Goal: Find specific page/section: Find specific page/section

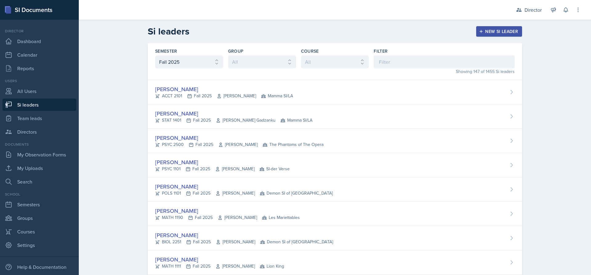
select select "2bed604d-1099-4043-b1bc-2365e8740244"
click at [27, 51] on link "Calendar" at bounding box center [39, 55] width 74 height 12
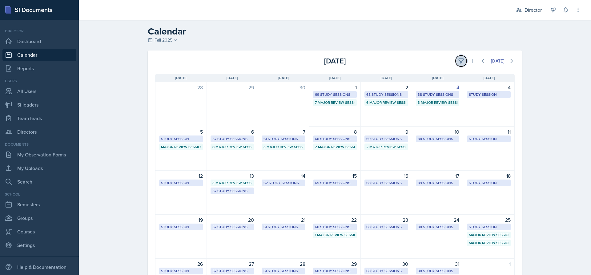
click at [456, 61] on button at bounding box center [461, 60] width 11 height 11
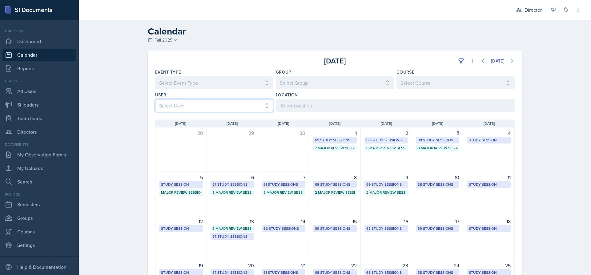
click at [245, 106] on select "Select User All [PERSON_NAME] [PERSON_NAME] [PERSON_NAME] [PERSON_NAME] [PERSON…" at bounding box center [214, 105] width 118 height 13
click at [155, 99] on select "Select User All [PERSON_NAME] [PERSON_NAME] [PERSON_NAME] [PERSON_NAME] [PERSON…" at bounding box center [214, 105] width 118 height 13
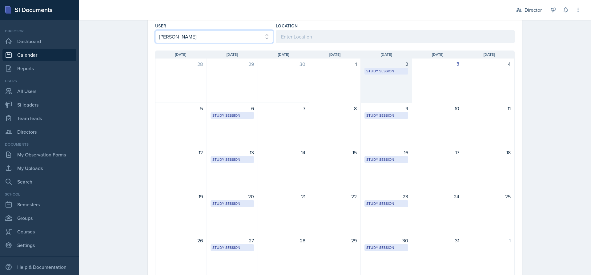
scroll to position [34, 0]
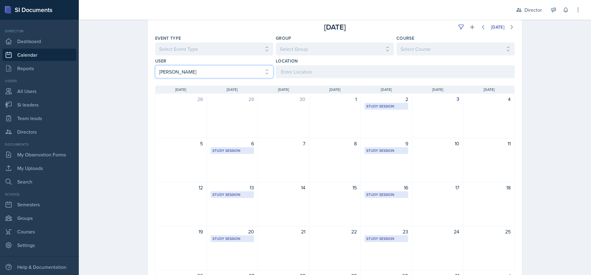
click at [231, 73] on select "Select User All [PERSON_NAME] [PERSON_NAME] [PERSON_NAME] [PERSON_NAME] [PERSON…" at bounding box center [214, 71] width 118 height 13
click at [155, 65] on select "Select User All [PERSON_NAME] [PERSON_NAME] [PERSON_NAME] [PERSON_NAME] [PERSON…" at bounding box center [214, 71] width 118 height 13
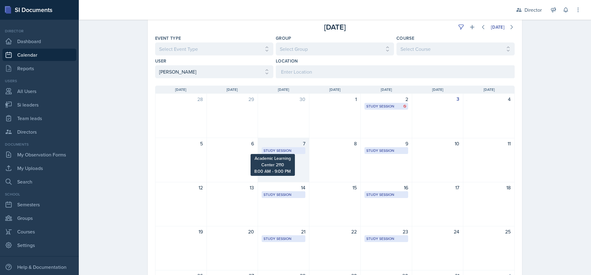
click at [286, 150] on div "Study Session" at bounding box center [284, 151] width 40 height 6
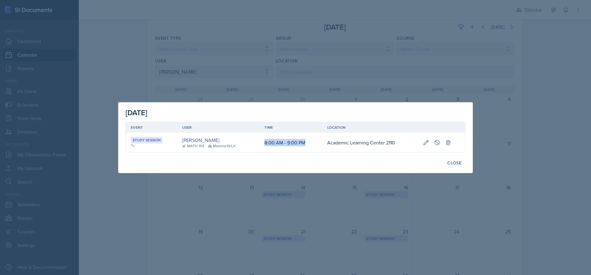
drag, startPoint x: 264, startPoint y: 143, endPoint x: 306, endPoint y: 147, distance: 42.0
click at [306, 147] on td "8:00 AM - 9:00 PM" at bounding box center [291, 143] width 63 height 20
drag, startPoint x: 264, startPoint y: 143, endPoint x: 320, endPoint y: 143, distance: 56.0
click at [320, 143] on td "8:00 AM - 9:00 PM" at bounding box center [291, 143] width 63 height 20
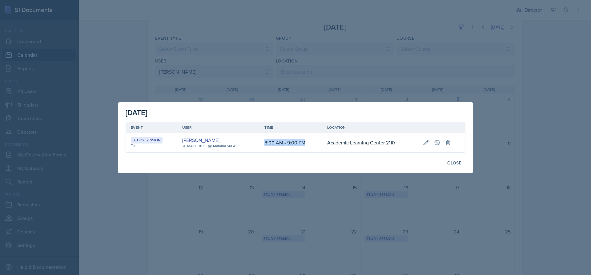
drag, startPoint x: 162, startPoint y: 139, endPoint x: 401, endPoint y: 137, distance: 239.0
click at [401, 137] on tr "Study Session Tu [PERSON_NAME] MATH 1113 Mamma SI/LA 8:00 AM - 9:00 PM Academic…" at bounding box center [295, 143] width 339 height 20
click at [398, 142] on td "Academic Learning Center 2110" at bounding box center [370, 143] width 96 height 20
click at [283, 80] on div at bounding box center [295, 137] width 591 height 275
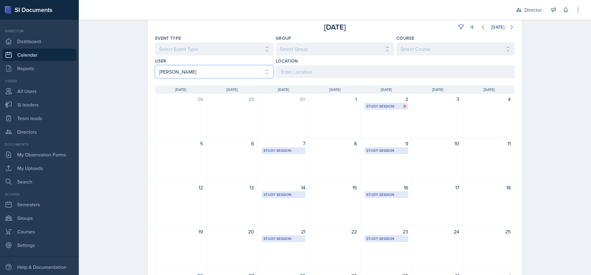
click at [221, 73] on select "Select User All [PERSON_NAME] [PERSON_NAME] [PERSON_NAME] [PERSON_NAME] [PERSON…" at bounding box center [214, 71] width 118 height 13
select select "c46617bf-0f99-47eb-825f-85a2eea48c5b"
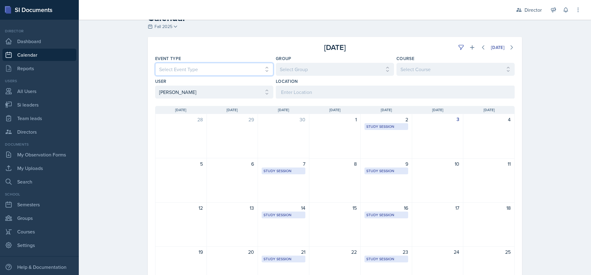
scroll to position [3, 0]
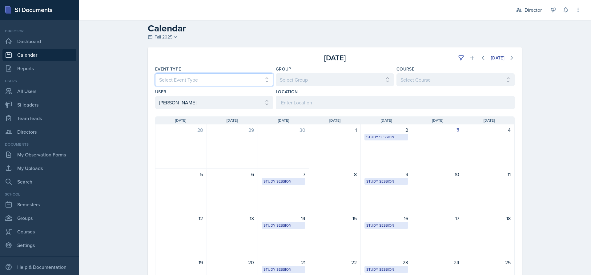
click at [189, 71] on div "Event Type Select Event Type All Major Review Session New Calendar Event Study …" at bounding box center [214, 76] width 118 height 20
click at [428, 160] on div "3" at bounding box center [437, 146] width 51 height 45
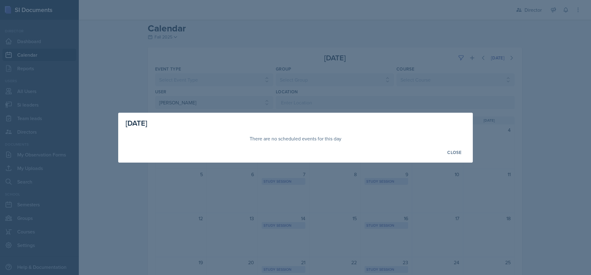
click at [452, 198] on div at bounding box center [295, 137] width 591 height 275
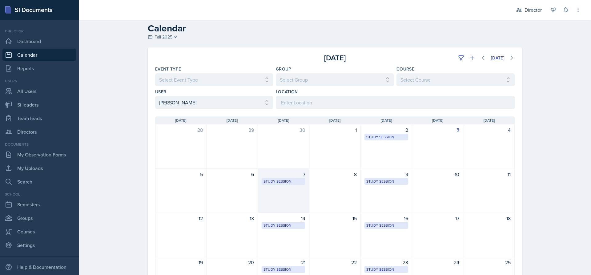
click at [285, 185] on div "7 Study Session [GEOGRAPHIC_DATA] 1105 2:00 PM - 2:50 PM" at bounding box center [283, 191] width 51 height 44
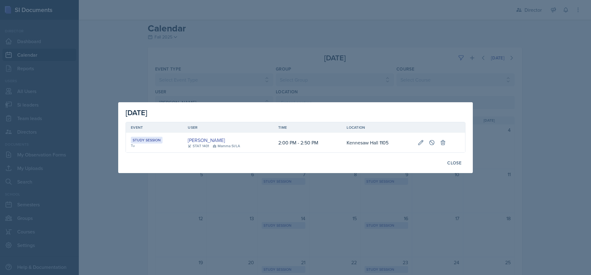
click at [334, 191] on div at bounding box center [295, 137] width 591 height 275
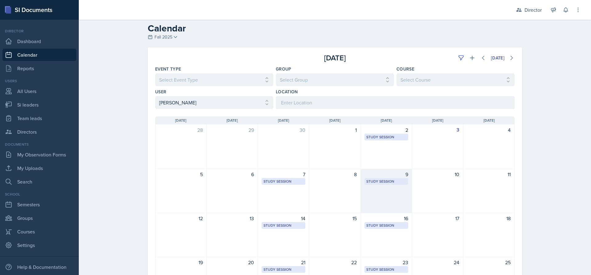
click at [381, 185] on div "9 Study Session Social Sciences Building 2005 2:00 PM - 2:50 PM" at bounding box center [386, 191] width 51 height 44
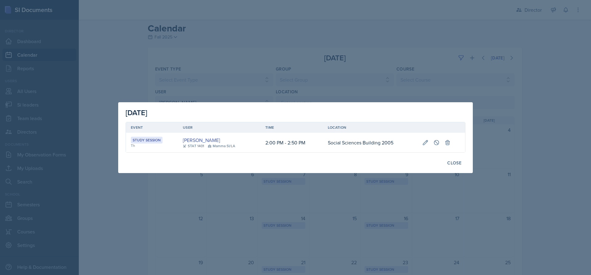
click at [365, 190] on div at bounding box center [295, 137] width 591 height 275
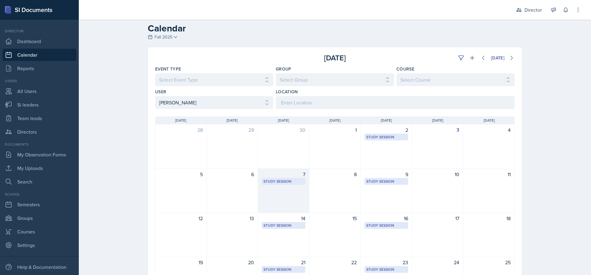
click at [281, 184] on div "Study Session [GEOGRAPHIC_DATA] 1105 2:00 PM - 2:50 PM" at bounding box center [284, 181] width 44 height 7
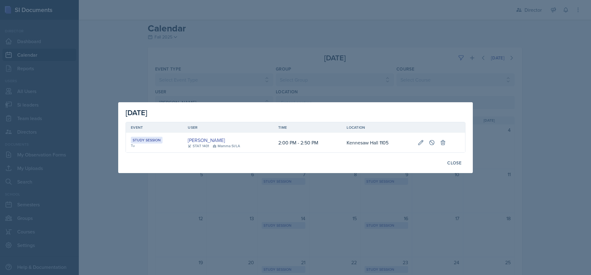
click at [323, 187] on div at bounding box center [295, 137] width 591 height 275
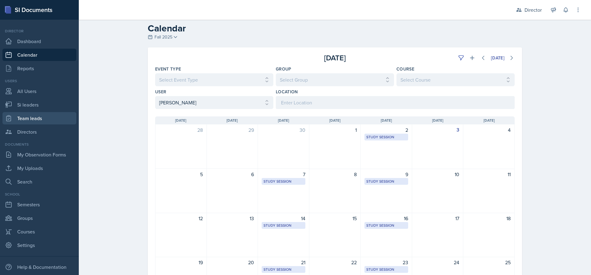
click at [39, 121] on link "Team leads" at bounding box center [39, 118] width 74 height 12
select select "2bed604d-1099-4043-b1bc-2365e8740244"
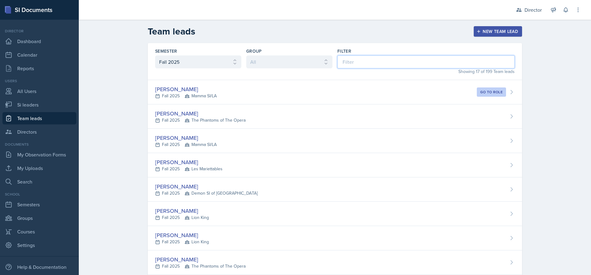
click at [366, 63] on input at bounding box center [425, 61] width 177 height 13
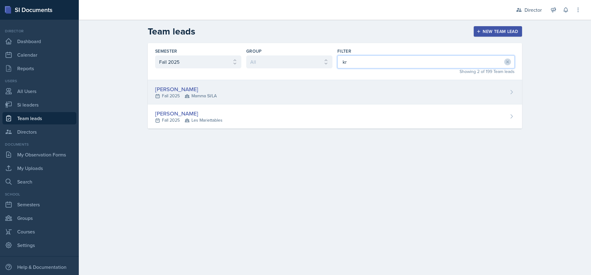
type input "kr"
click at [270, 90] on div "[PERSON_NAME] Fall 2025 Mamma SI/LA" at bounding box center [335, 92] width 374 height 24
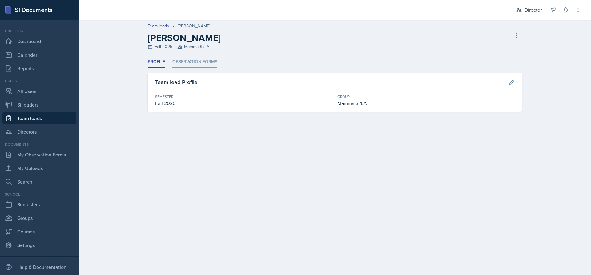
click at [197, 65] on li "Observation Forms" at bounding box center [194, 62] width 45 height 12
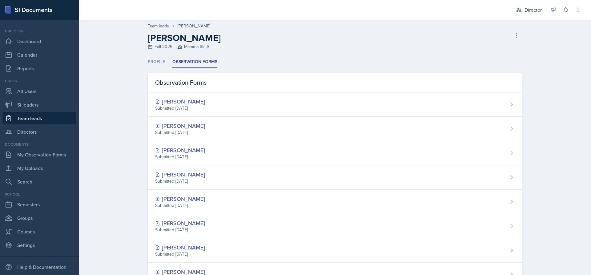
click at [32, 62] on div "Director Dashboard Calendar Reports" at bounding box center [39, 51] width 74 height 46
click at [34, 68] on link "Reports" at bounding box center [39, 68] width 74 height 12
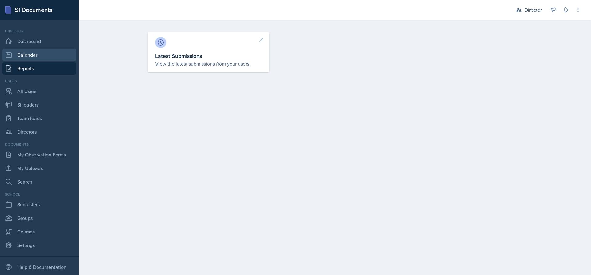
click at [37, 56] on link "Calendar" at bounding box center [39, 55] width 74 height 12
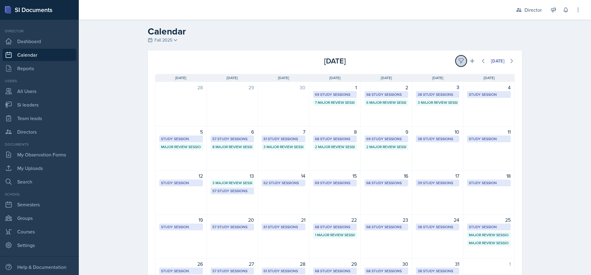
click at [456, 58] on button at bounding box center [461, 60] width 11 height 11
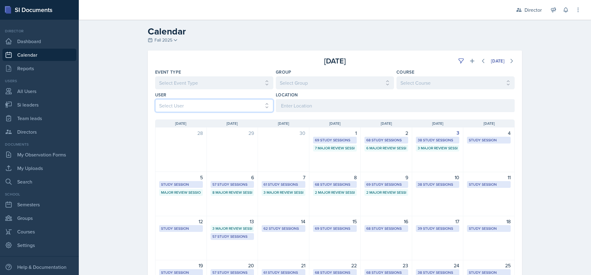
click at [232, 105] on select "Select User All [PERSON_NAME] [PERSON_NAME] [PERSON_NAME] [PERSON_NAME] [PERSON…" at bounding box center [214, 105] width 118 height 13
click at [155, 99] on select "Select User All [PERSON_NAME] [PERSON_NAME] [PERSON_NAME] [PERSON_NAME] [PERSON…" at bounding box center [214, 105] width 118 height 13
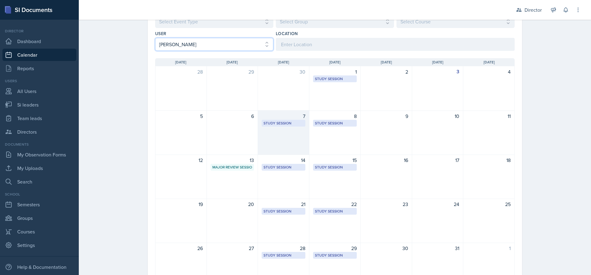
scroll to position [62, 0]
click at [281, 123] on div "Study Session" at bounding box center [284, 123] width 40 height 6
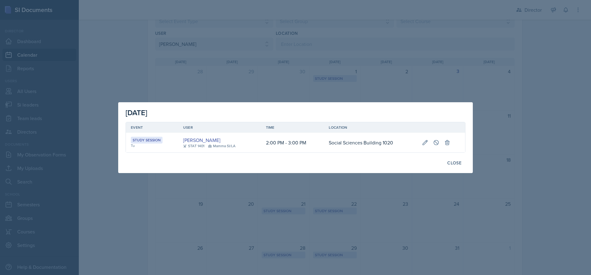
click at [291, 72] on div at bounding box center [295, 137] width 591 height 275
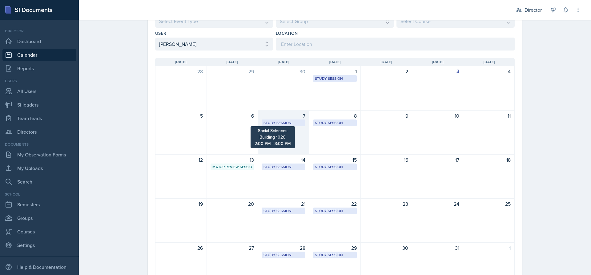
click at [289, 120] on div "Study Session" at bounding box center [284, 123] width 40 height 6
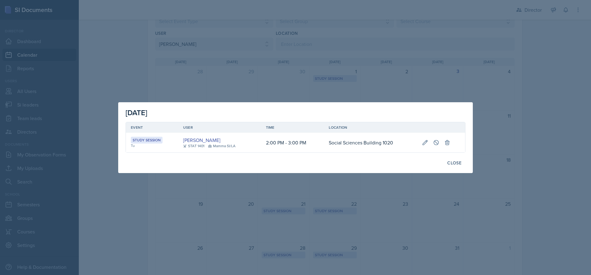
click at [293, 90] on div at bounding box center [295, 137] width 591 height 275
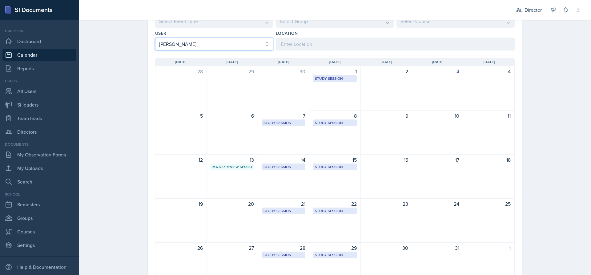
click at [221, 42] on select "Select User All [PERSON_NAME] [PERSON_NAME] [PERSON_NAME] [PERSON_NAME] [PERSON…" at bounding box center [214, 44] width 118 height 13
select select "c46617bf-0f99-47eb-825f-85a2eea48c5b"
click at [155, 38] on select "Select User All [PERSON_NAME] [PERSON_NAME] [PERSON_NAME] [PERSON_NAME] [PERSON…" at bounding box center [214, 44] width 118 height 13
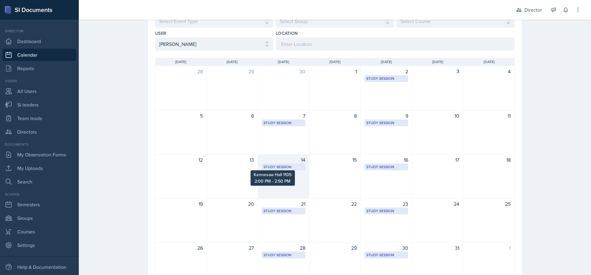
click at [285, 168] on div "Study Session" at bounding box center [284, 167] width 40 height 6
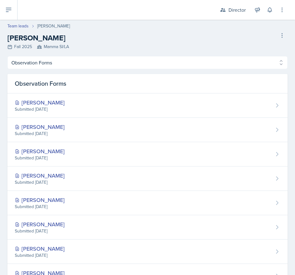
select select "Observation Forms"
